Goal: Information Seeking & Learning: Find specific fact

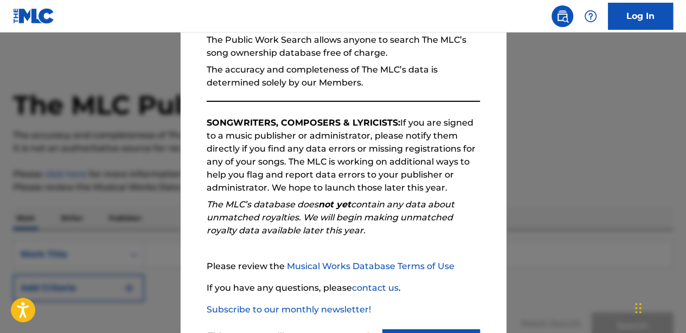
scroll to position [132, 0]
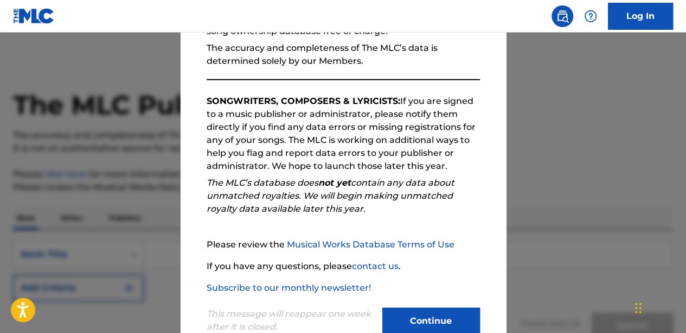
click at [426, 323] on button "Continue" at bounding box center [431, 321] width 98 height 27
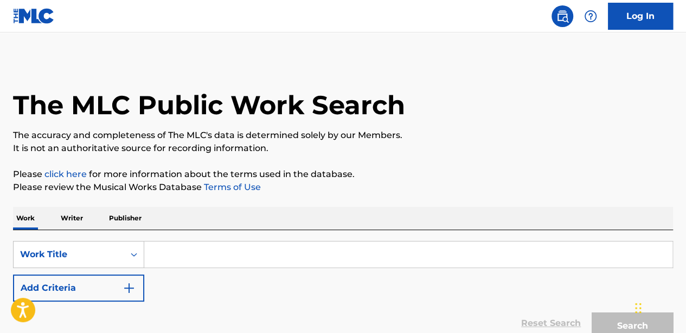
click at [343, 243] on input "Search Form" at bounding box center [408, 255] width 528 height 26
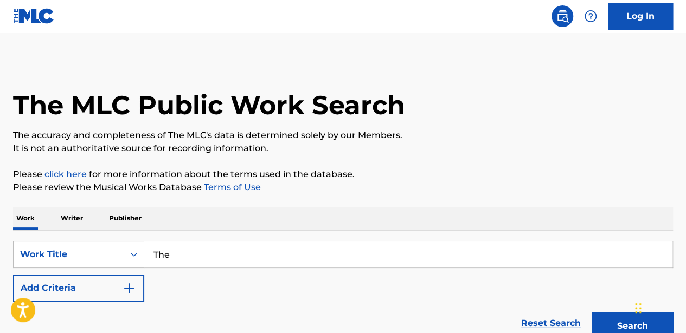
click at [343, 245] on input "The" at bounding box center [408, 255] width 528 height 26
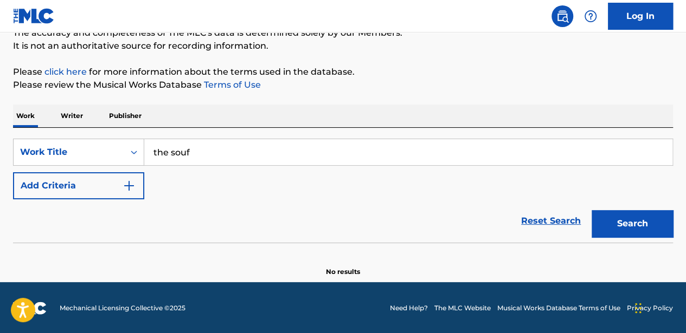
scroll to position [103, 0]
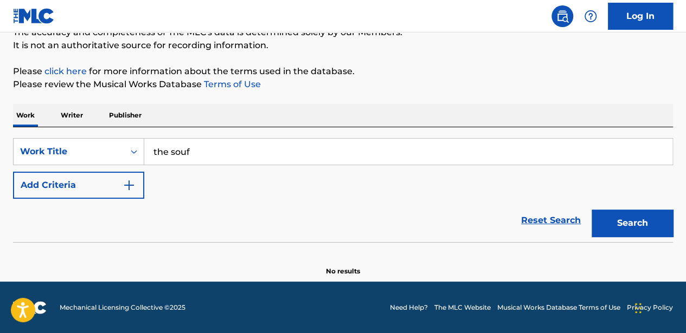
type input "the souf"
click at [619, 219] on button "Search" at bounding box center [632, 223] width 81 height 27
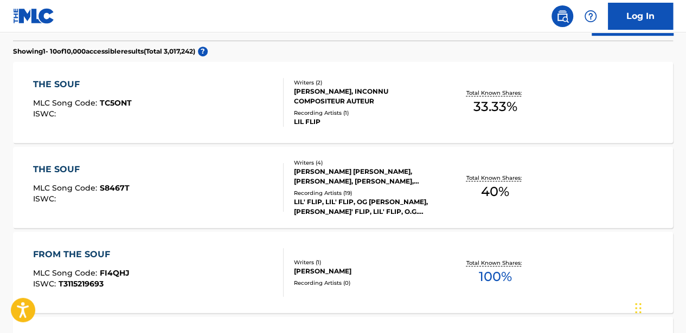
scroll to position [320, 0]
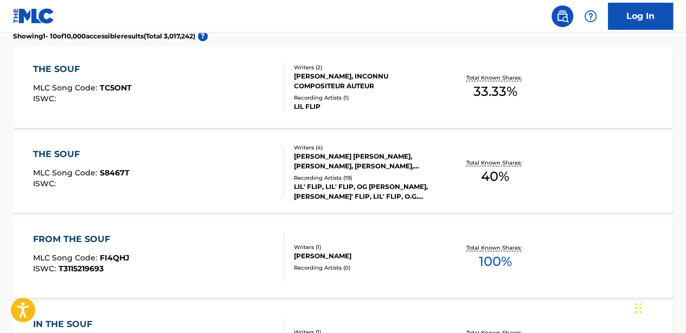
click at [436, 183] on div "LIL' FLIP, LIL' FLIP, OG [PERSON_NAME], [PERSON_NAME]' FLIP, LIL' FLIP, O.G. [P…" at bounding box center [367, 192] width 146 height 20
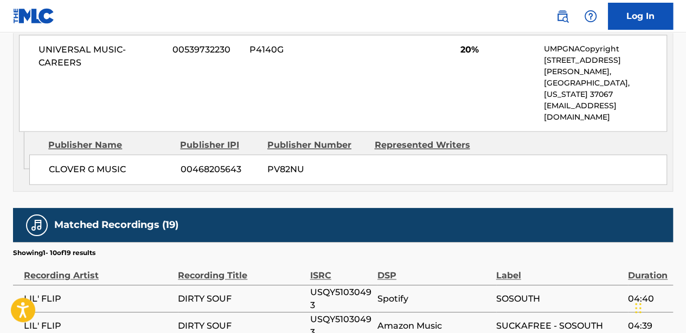
scroll to position [759, 0]
